Goal: Book appointment/travel/reservation

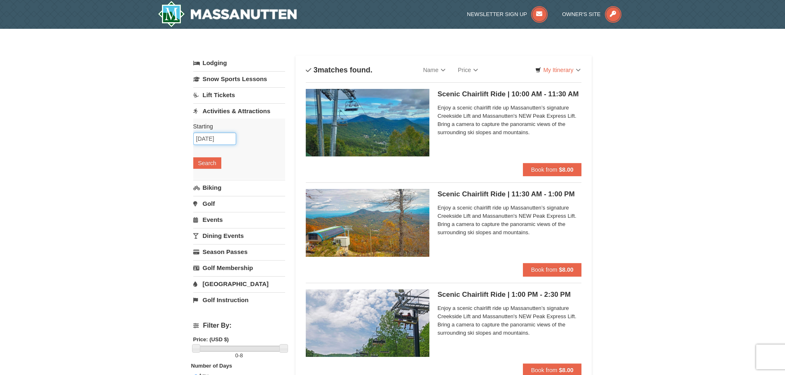
click at [212, 142] on input "[DATE]" at bounding box center [214, 139] width 43 height 12
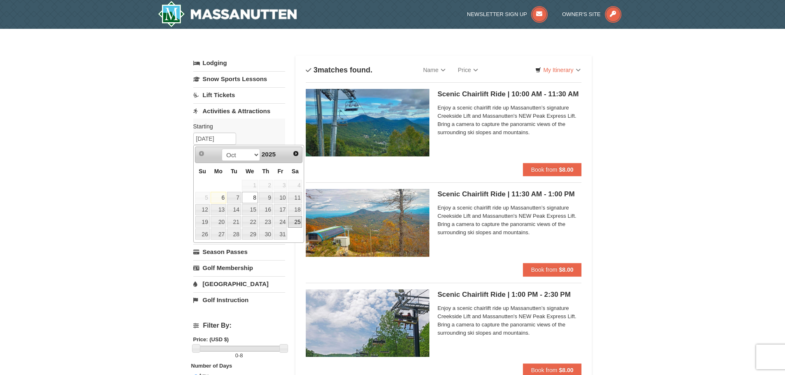
click at [296, 224] on link "25" at bounding box center [295, 222] width 14 height 12
type input "[DATE]"
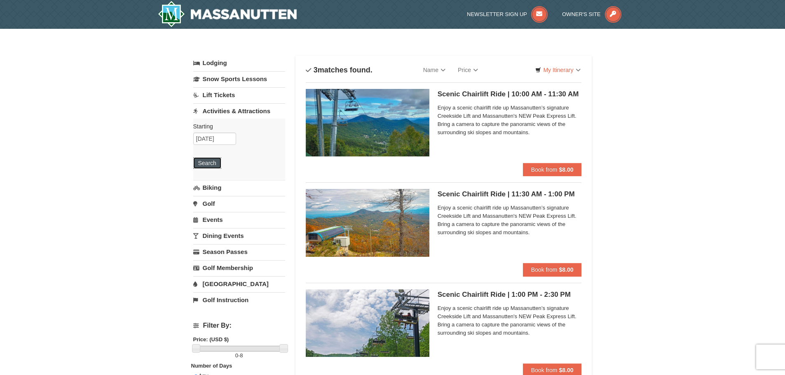
click at [209, 161] on button "Search" at bounding box center [207, 163] width 28 height 12
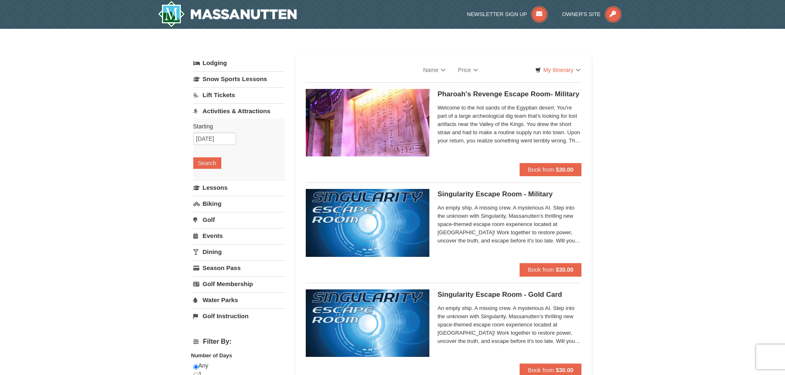
select select "10"
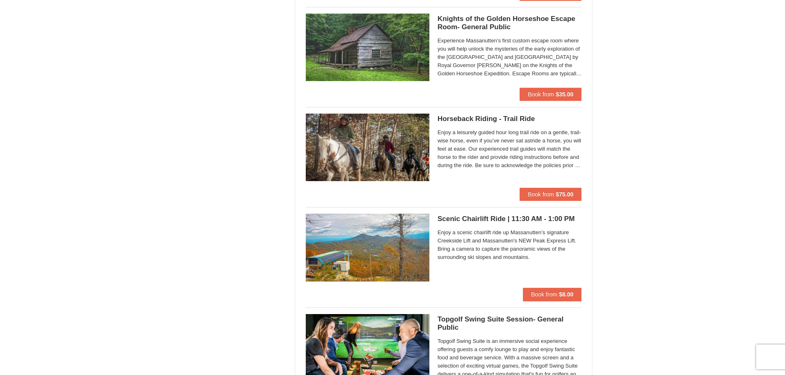
scroll to position [989, 0]
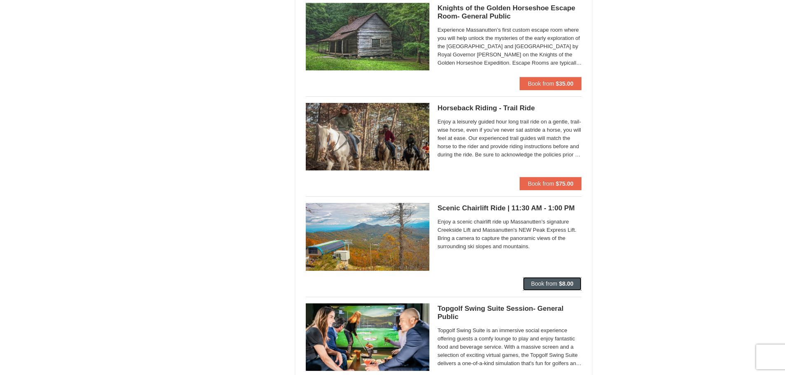
click at [567, 283] on strong "$8.00" at bounding box center [566, 284] width 14 height 7
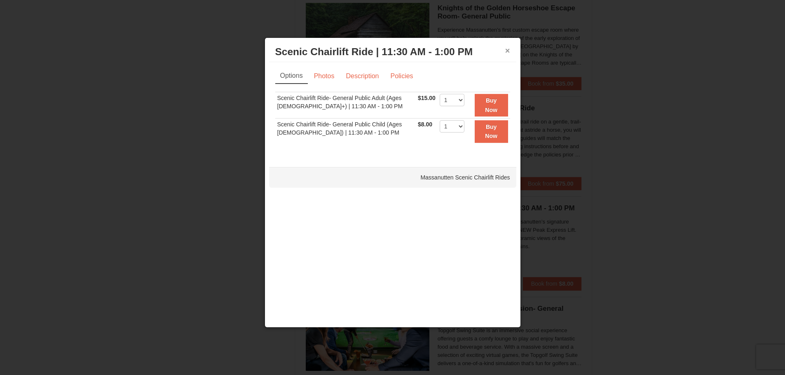
click at [510, 50] on button "×" at bounding box center [507, 51] width 5 height 8
